Goal: Communication & Community: Ask a question

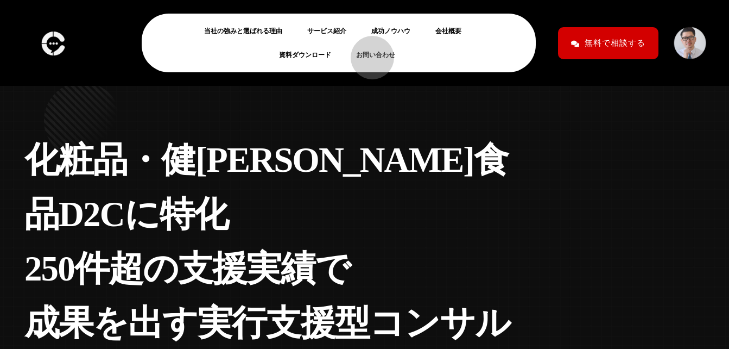
click at [367, 52] on link "お問い合わせ" at bounding box center [380, 54] width 48 height 13
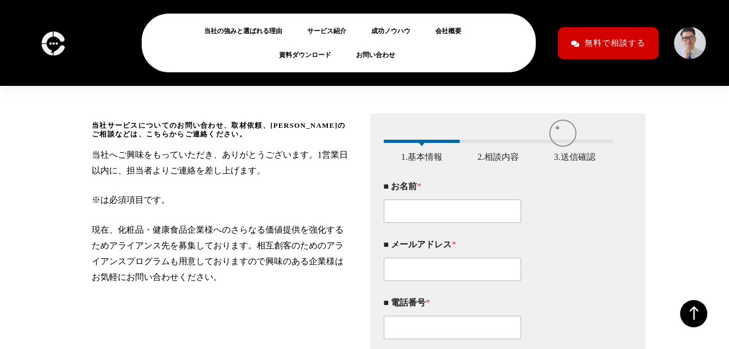
scroll to position [146, 0]
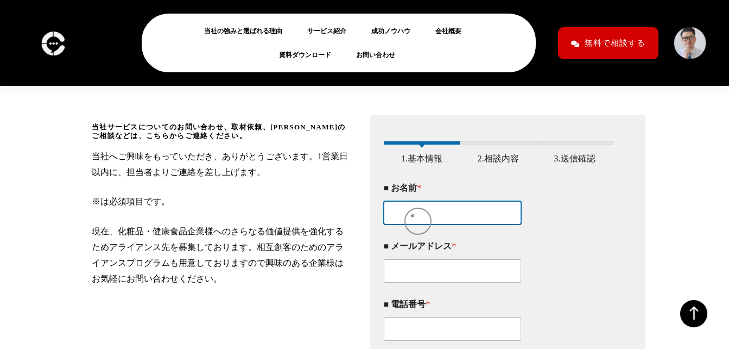
click at [413, 216] on input "■ お名前 *" at bounding box center [453, 212] width 138 height 23
type input "今尾　龍世"
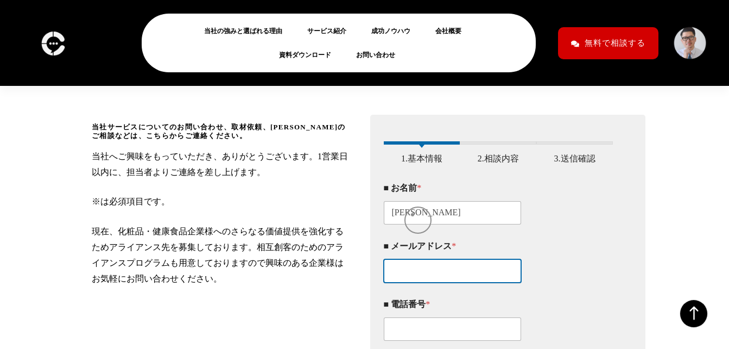
type input "customlead@jdnw.jp"
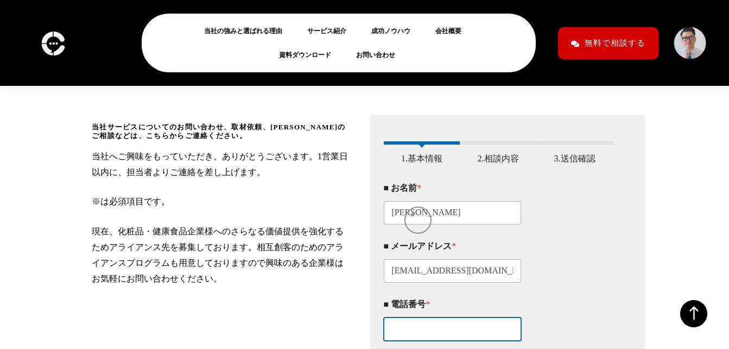
type input "07014919818"
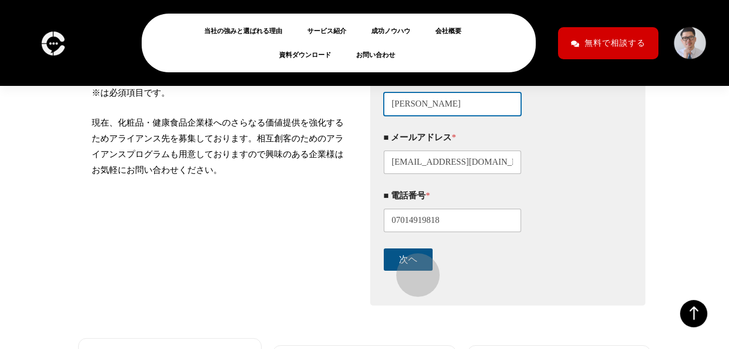
scroll to position [256, 0]
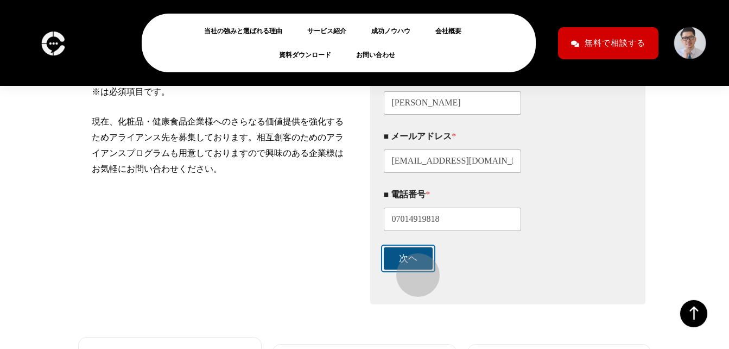
click at [413, 269] on button "次ヘ" at bounding box center [408, 258] width 49 height 22
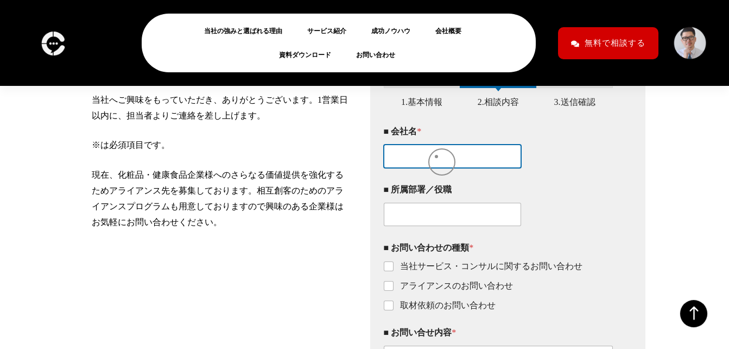
scroll to position [201, 0]
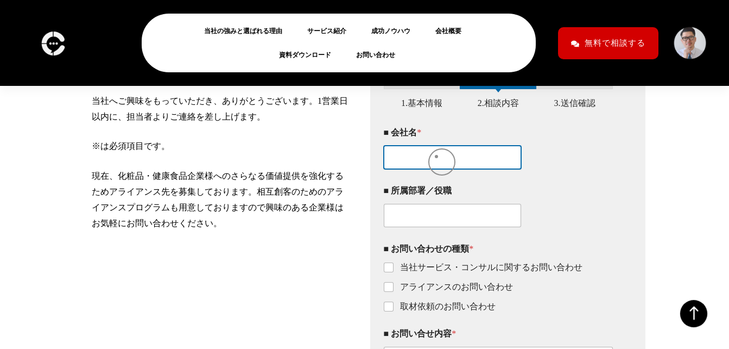
click at [437, 156] on input "■ 会社名 *" at bounding box center [453, 157] width 138 height 23
click at [437, 169] on input "■ 会社名 *" at bounding box center [453, 157] width 138 height 23
type input "カスタムリードラボ"
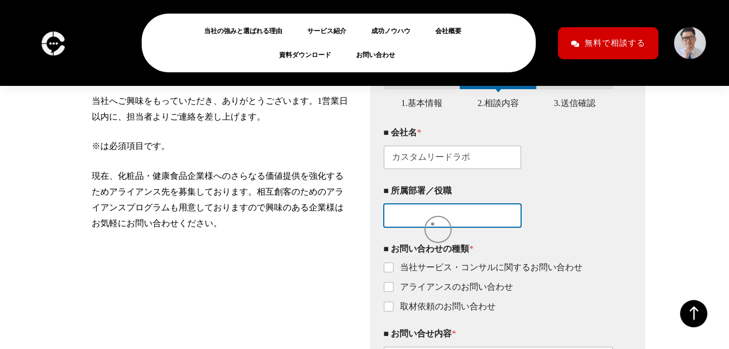
click at [433, 224] on input "■ 所属部署／役職" at bounding box center [453, 215] width 138 height 23
paste input "クラウドコンサルティング局"
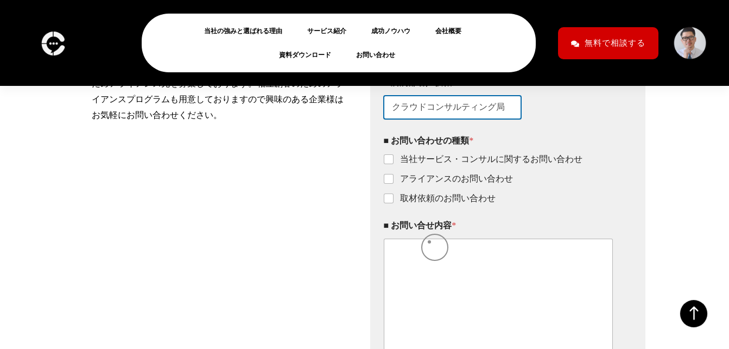
scroll to position [310, 0]
type input "クラウドコンサルティング局"
click at [391, 163] on input "当社サービス・コンサルに関するお問い合わせ" at bounding box center [389, 159] width 9 height 9
checkbox input "true"
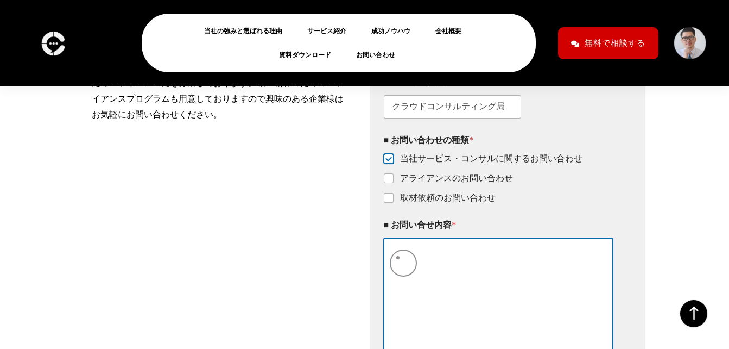
click at [398, 257] on textarea "■ お問い合せ内容 *" at bounding box center [499, 297] width 230 height 119
paste textarea ""クリームチームマーケティング合同会社 山口尚大様 お世話になっております。 カスタムリードラボ所長の今尾と申します。 東京都で貴社と同業界の方を探しておりま…"
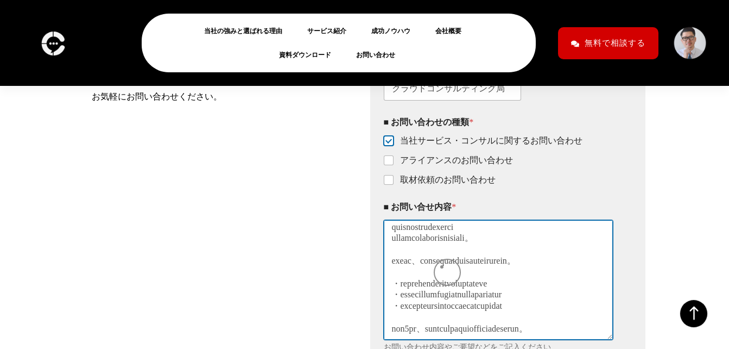
scroll to position [0, 0]
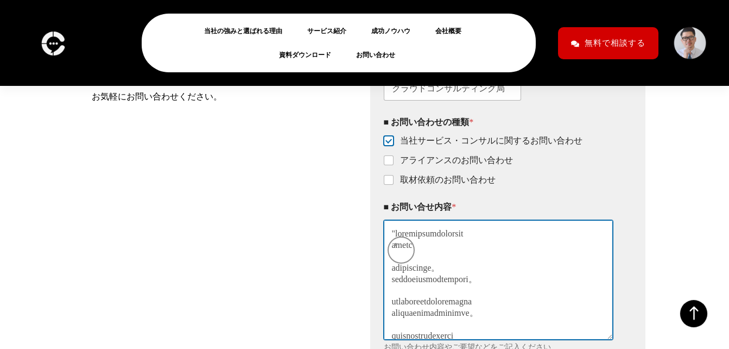
click at [396, 244] on textarea "■ お問い合せ内容 *" at bounding box center [499, 279] width 230 height 119
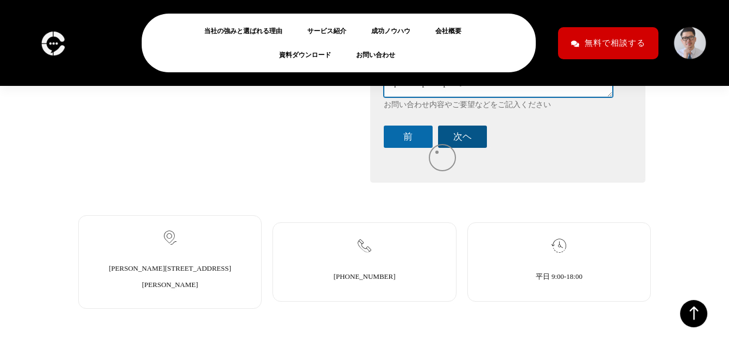
scroll to position [572, 0]
type textarea "クリームチームマーケティング合同会社 山口尚大様 お世話になっております。 カスタムリードラボ所長の今尾と申します。 東京都で貴社と同業界の方を探しておりまし…"
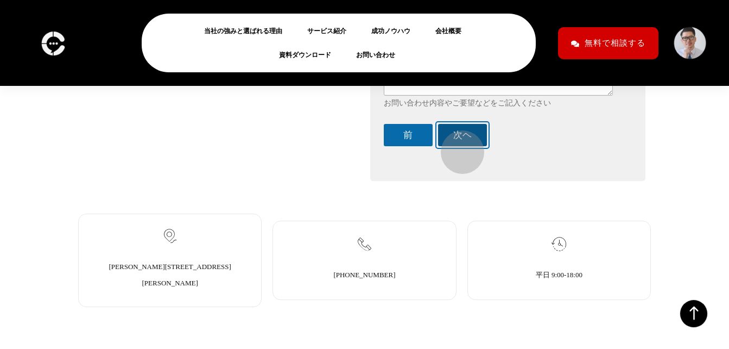
click at [457, 146] on button "次ヘ" at bounding box center [462, 135] width 49 height 22
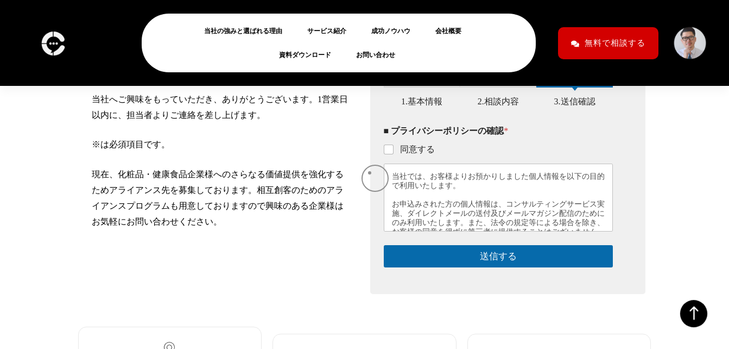
scroll to position [201, 0]
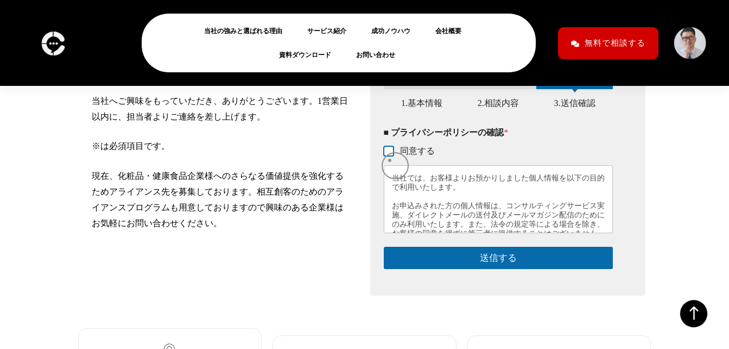
click at [390, 156] on input "同意する" at bounding box center [389, 151] width 9 height 9
checkbox input "true"
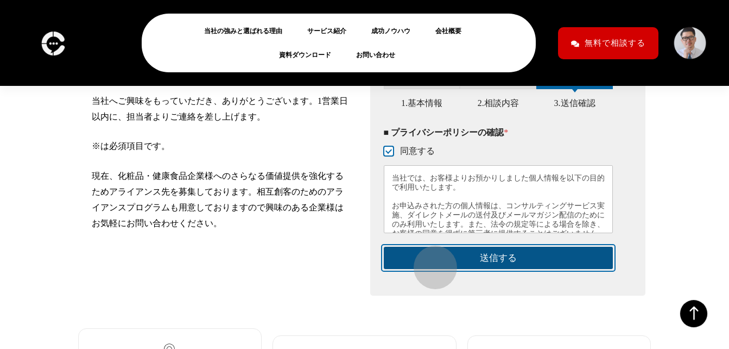
click at [430, 262] on button "送信する" at bounding box center [499, 258] width 230 height 22
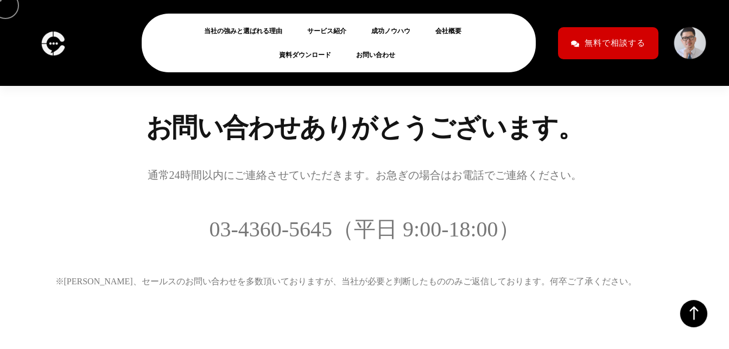
scroll to position [167, 0]
